Goal: Transaction & Acquisition: Subscribe to service/newsletter

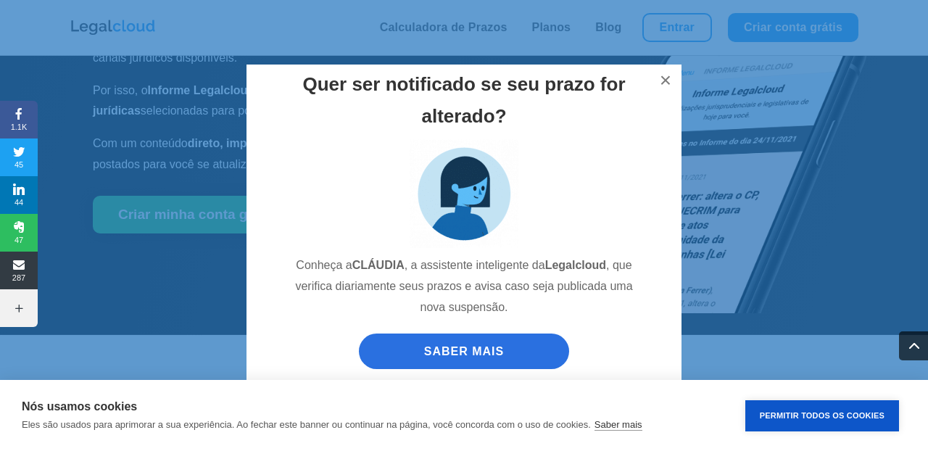
scroll to position [2030, 0]
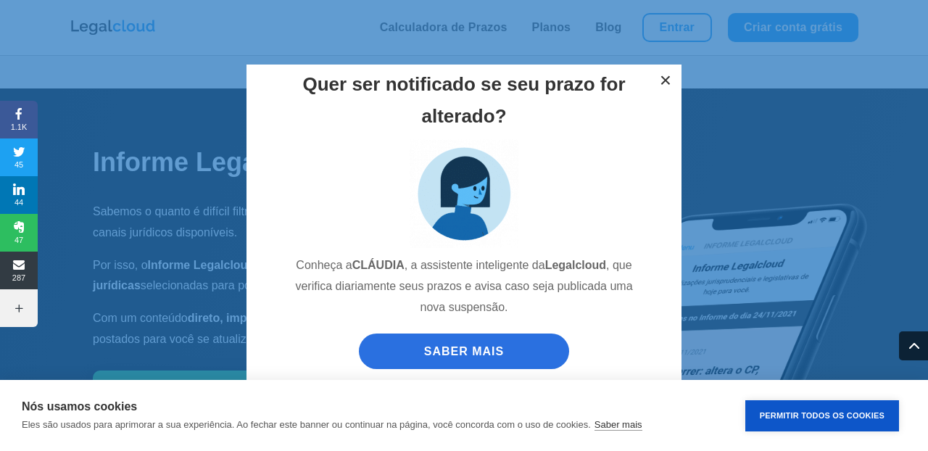
click at [668, 77] on button "×" at bounding box center [666, 81] width 32 height 32
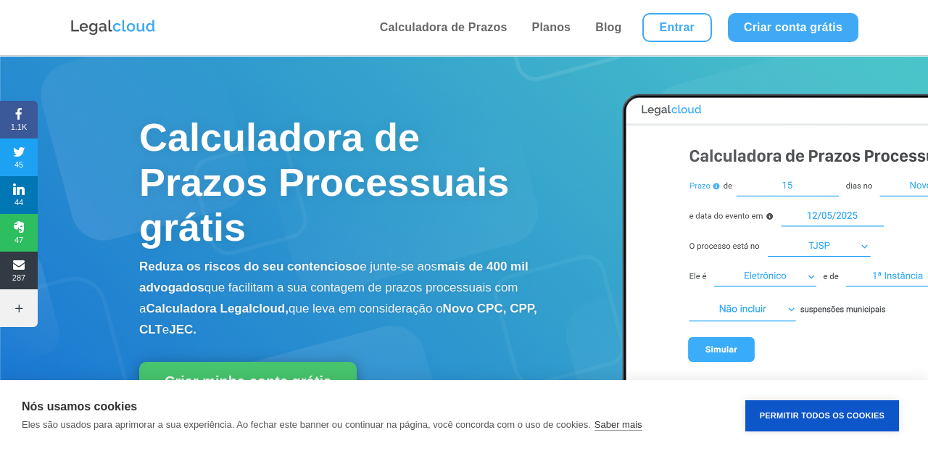
scroll to position [1, 0]
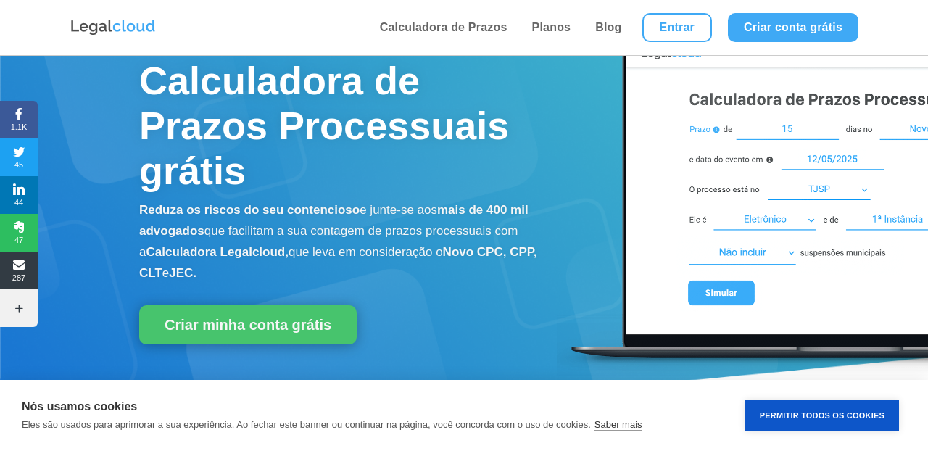
click at [515, 232] on p "Reduza os riscos do seu contencioso e junte-se aos mais de 400 mil advogados qu…" at bounding box center [348, 241] width 418 height 83
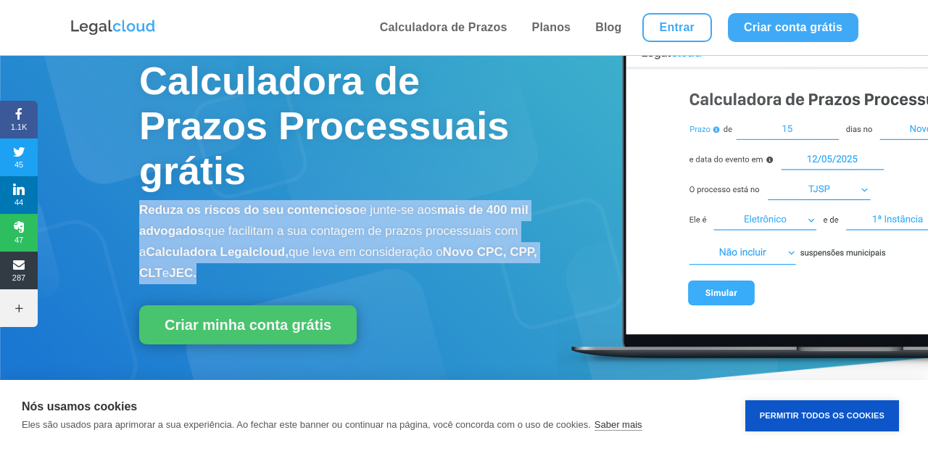
click at [495, 223] on p "Reduza os riscos do seu contencioso e junte-se aos mais de 400 mil advogados qu…" at bounding box center [348, 241] width 418 height 83
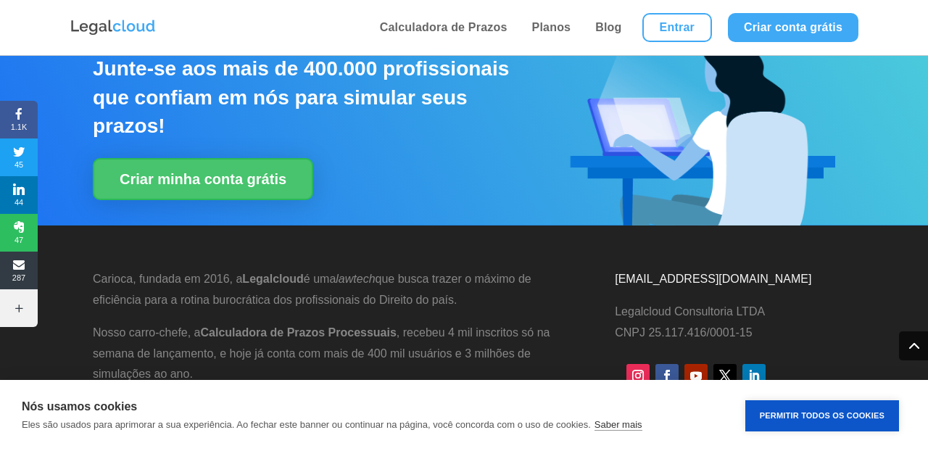
scroll to position [3630, 0]
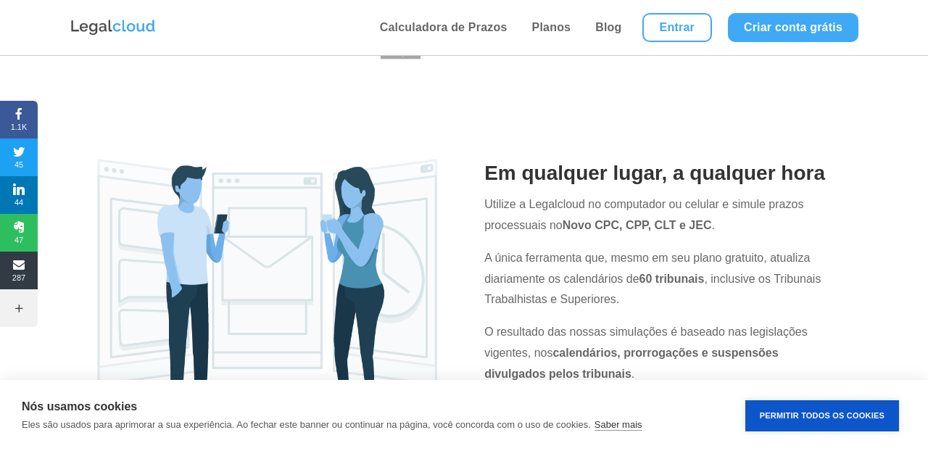
scroll to position [366, 0]
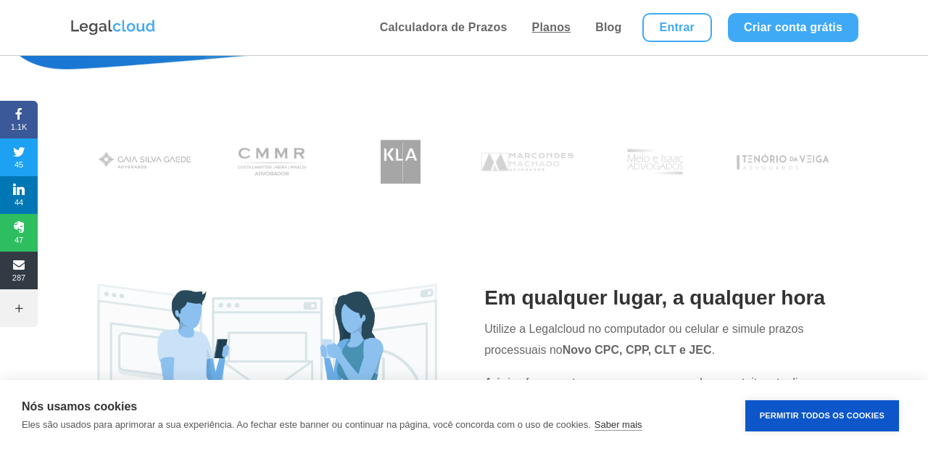
click at [549, 38] on link "Planos" at bounding box center [552, 27] width 48 height 55
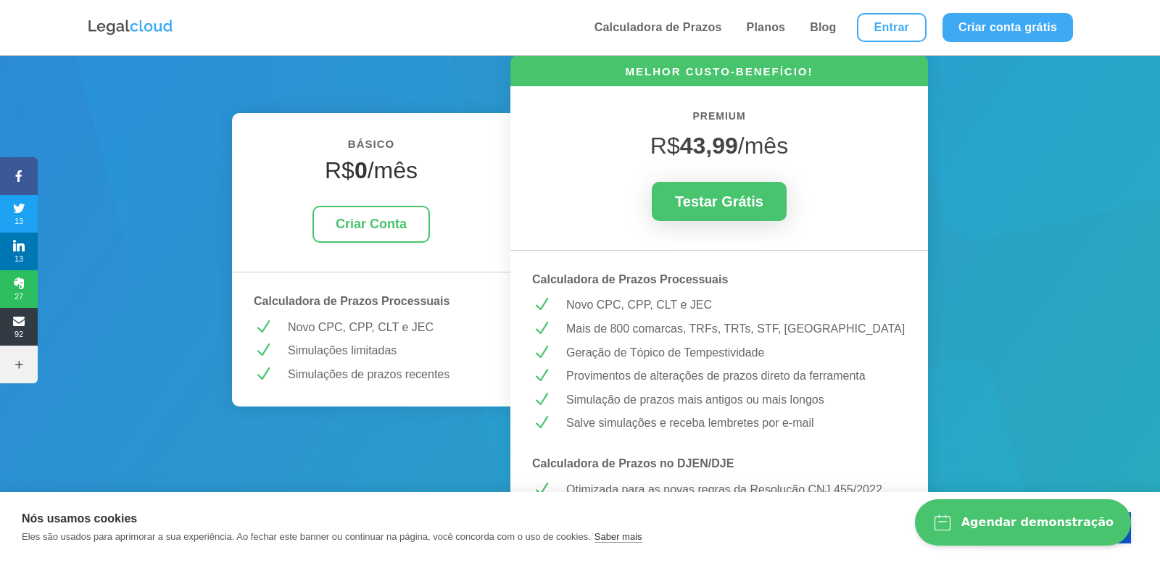
scroll to position [197, 0]
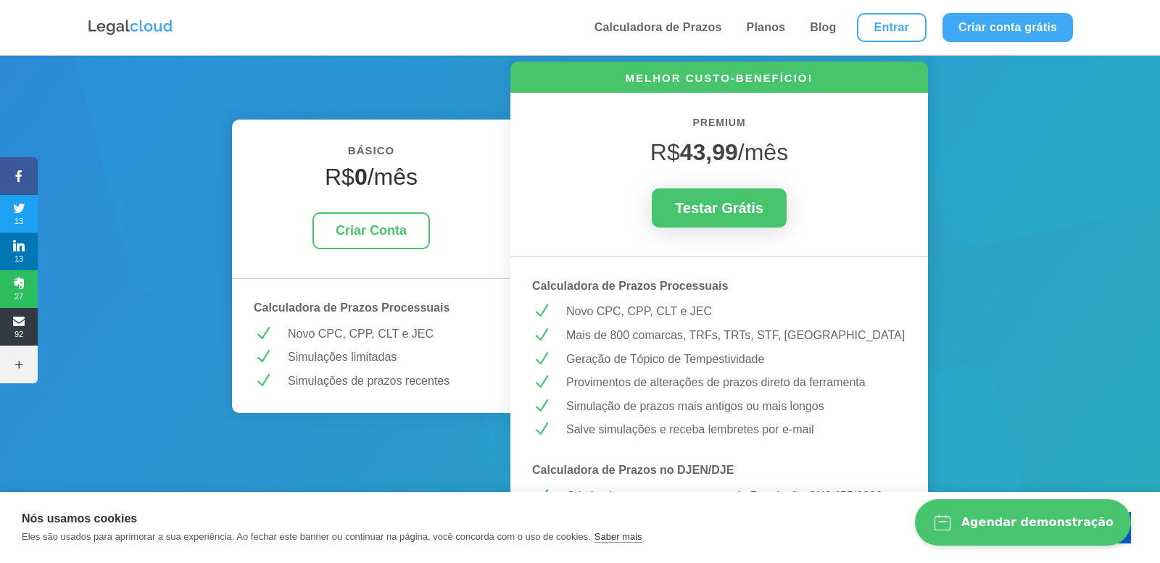
click at [704, 143] on strong "43,99" at bounding box center [709, 152] width 58 height 26
click at [704, 144] on strong "43,99" at bounding box center [709, 152] width 58 height 26
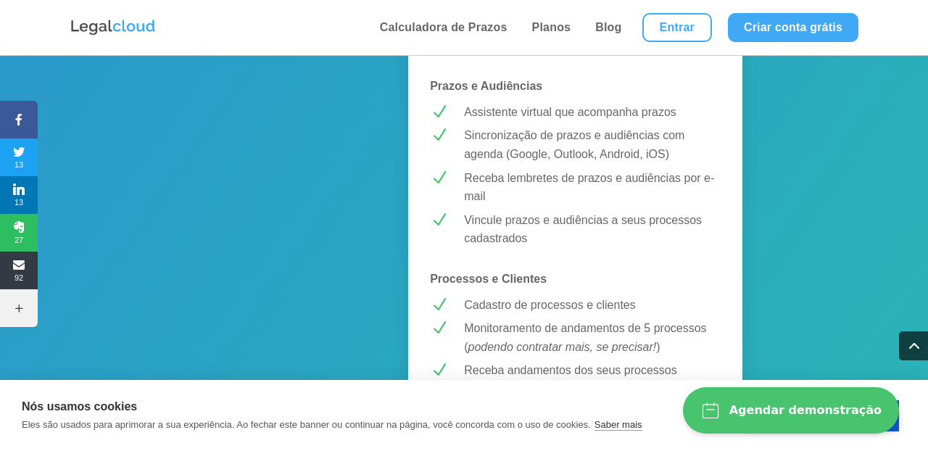
scroll to position [1222, 0]
click at [513, 175] on p "Receba lembretes de prazos e audiências por e-mail" at bounding box center [592, 188] width 257 height 37
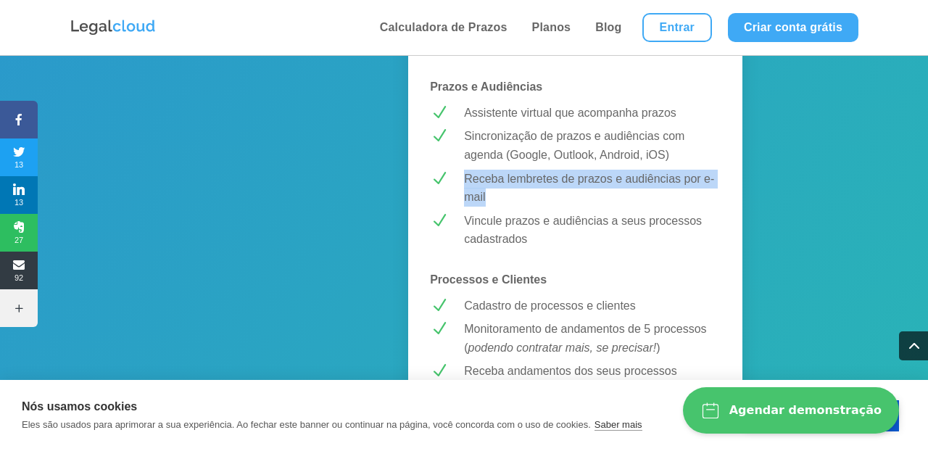
click at [513, 175] on p "Receba lembretes de prazos e audiências por e-mail" at bounding box center [592, 188] width 257 height 37
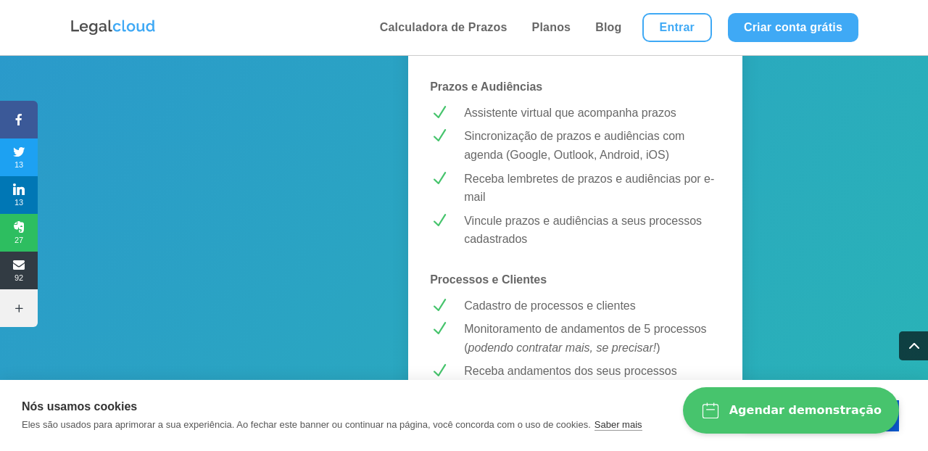
click at [464, 185] on p "Receba lembretes de prazos e audiências por e-mail" at bounding box center [592, 188] width 257 height 37
click at [470, 185] on p "Receba lembretes de prazos e audiências por e-mail" at bounding box center [592, 188] width 257 height 37
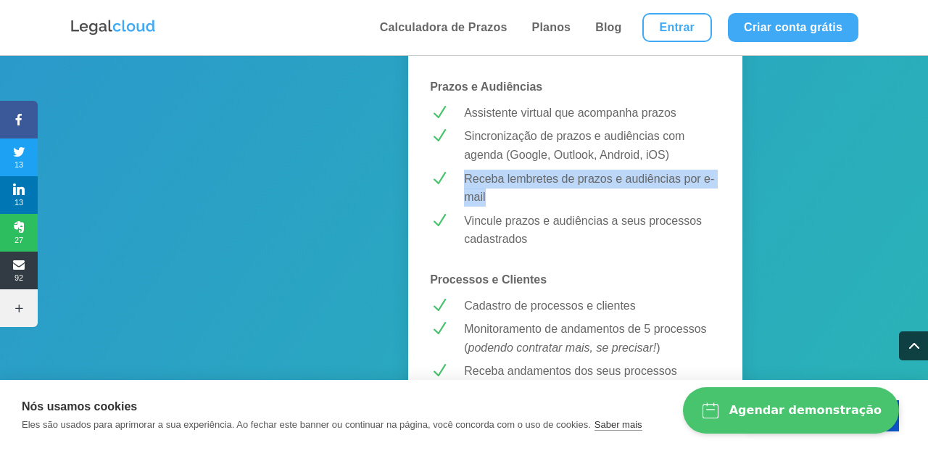
click at [470, 185] on p "Receba lembretes de prazos e audiências por e-mail" at bounding box center [592, 188] width 257 height 37
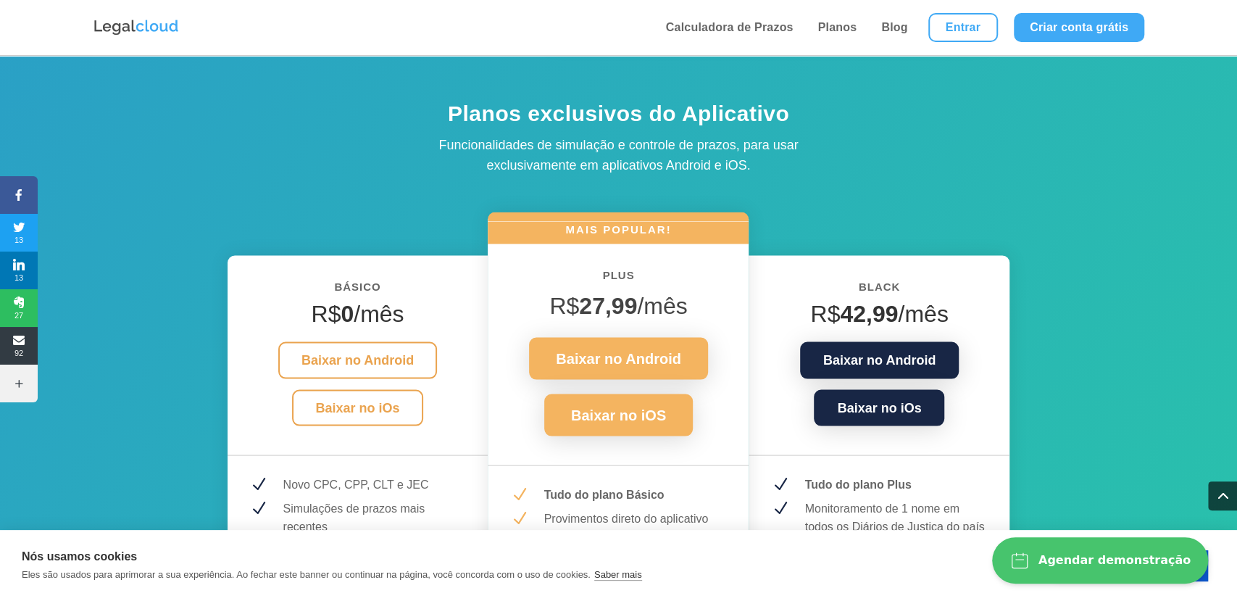
scroll to position [1707, 0]
